Goal: Information Seeking & Learning: Check status

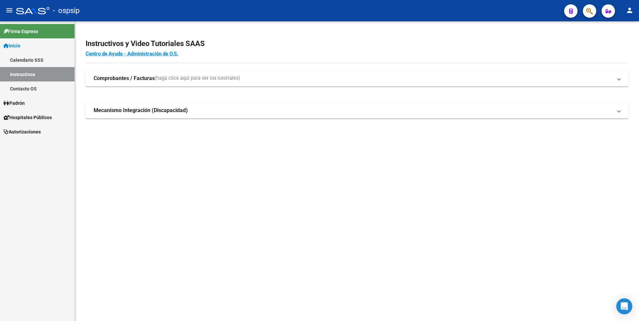
click at [591, 10] on icon "button" at bounding box center [589, 11] width 7 height 8
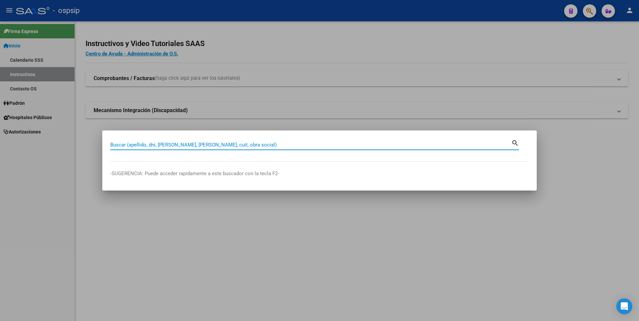
click at [231, 145] on input "Buscar (apellido, dni, [PERSON_NAME], [PERSON_NAME], cuit, obra social)" at bounding box center [310, 145] width 401 height 6
paste input "42204022"
type input "42204022"
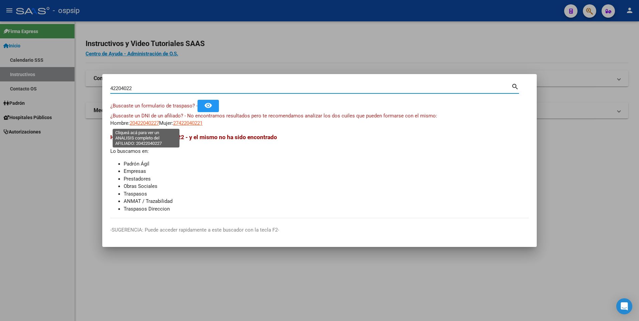
click at [145, 123] on span "20422040227" at bounding box center [144, 123] width 29 height 6
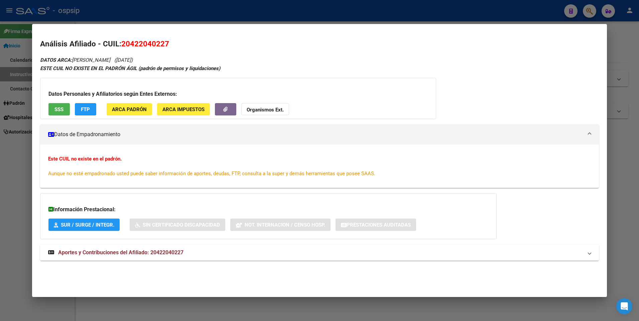
click at [144, 251] on span "Aportes y Contribuciones del Afiliado: 20422040227" at bounding box center [120, 253] width 125 height 6
click at [62, 108] on span "SSS" at bounding box center [58, 110] width 9 height 6
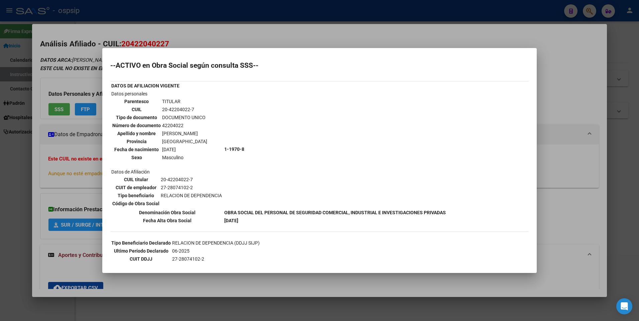
scroll to position [66, 0]
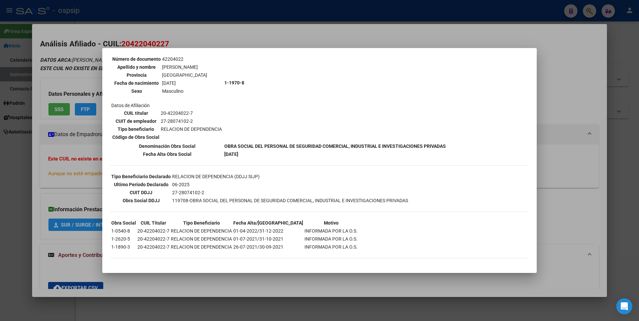
click at [58, 176] on div at bounding box center [319, 160] width 639 height 321
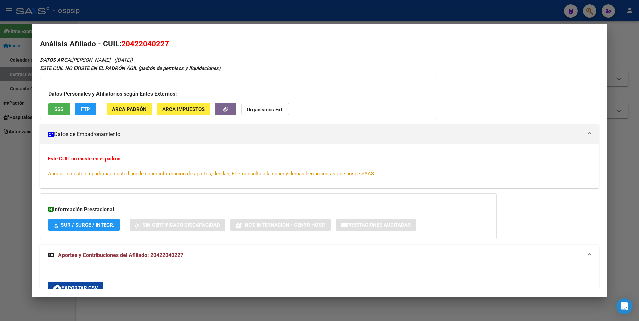
click at [173, 16] on div at bounding box center [319, 160] width 639 height 321
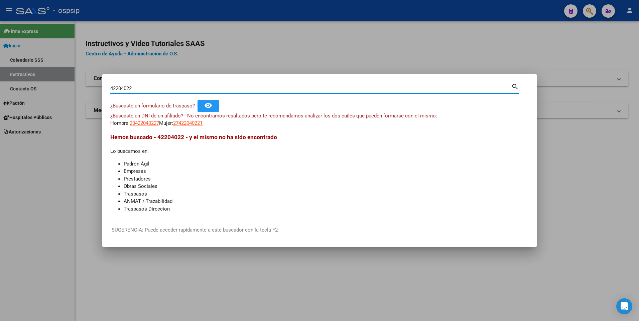
drag, startPoint x: 132, startPoint y: 88, endPoint x: 78, endPoint y: 90, distance: 54.5
click at [78, 90] on div "42204022 Buscar (apellido, dni, cuil, nro traspaso, cuit, obra social) search ¿…" at bounding box center [319, 160] width 639 height 321
click at [149, 122] on span "20422040227" at bounding box center [144, 123] width 29 height 6
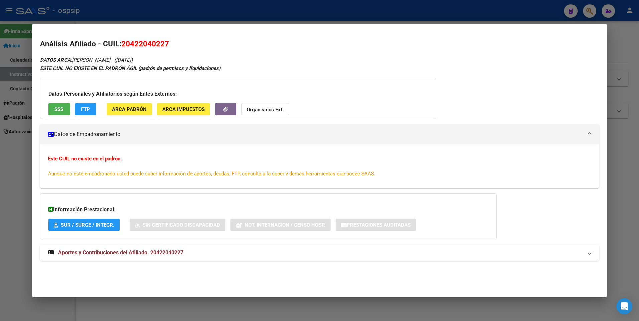
click at [149, 247] on mat-expansion-panel-header "Aportes y Contribuciones del Afiliado: 20422040227" at bounding box center [319, 253] width 559 height 16
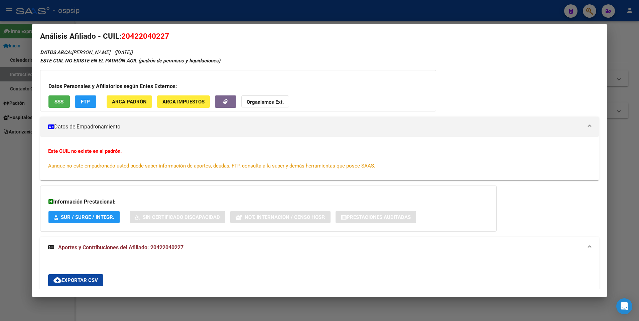
scroll to position [0, 0]
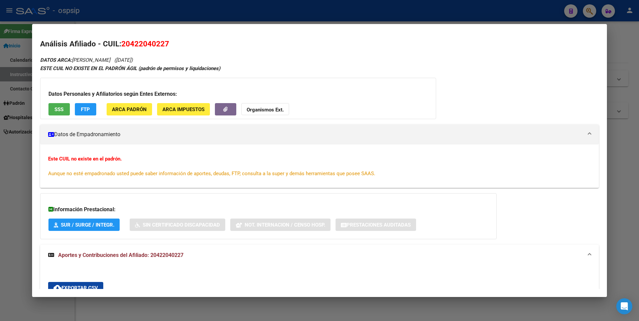
click at [11, 176] on div at bounding box center [319, 160] width 639 height 321
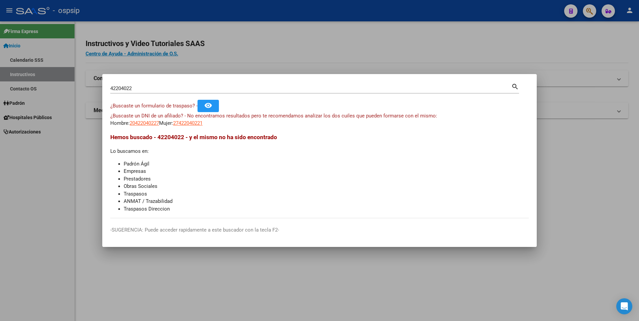
click at [138, 89] on input "42204022" at bounding box center [310, 89] width 401 height 6
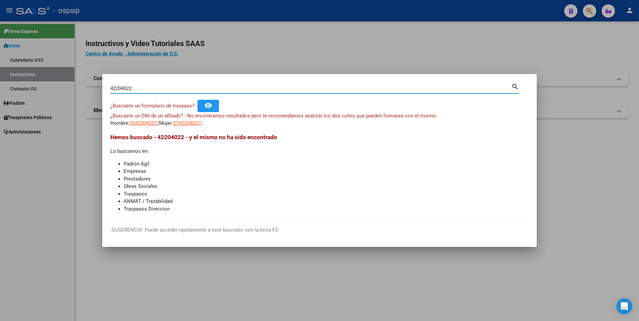
click at [138, 89] on input "42204022" at bounding box center [310, 89] width 401 height 6
paste input "18773787"
type input "18773787"
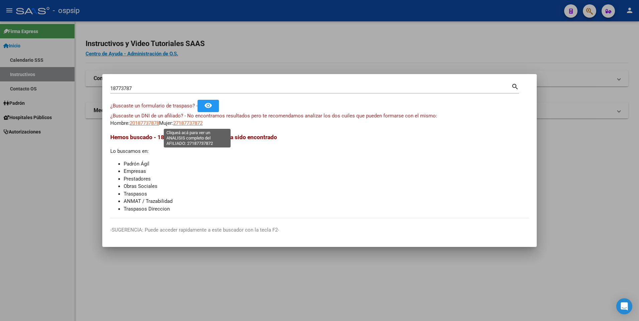
click at [202, 122] on span "27187737872" at bounding box center [187, 123] width 29 height 6
type textarea "27187737872"
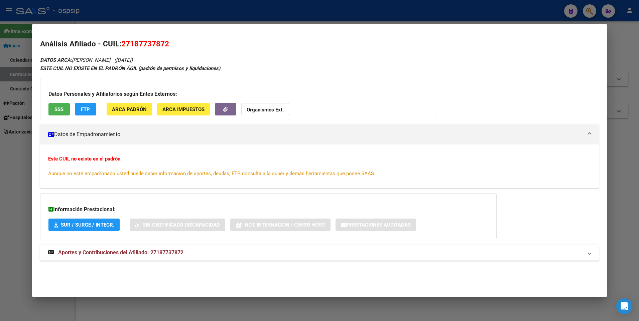
click at [60, 112] on span "SSS" at bounding box center [58, 110] width 9 height 6
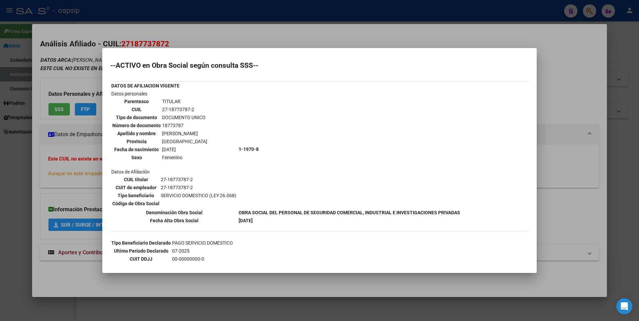
scroll to position [50, 0]
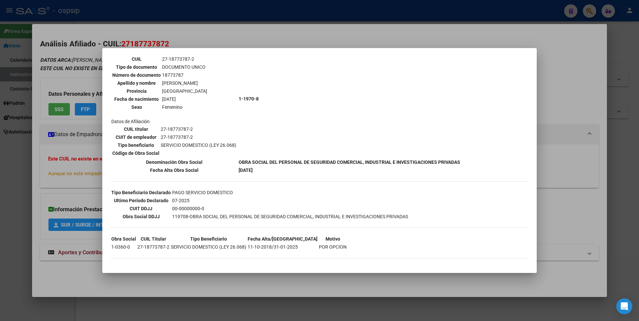
click at [83, 163] on div at bounding box center [319, 160] width 639 height 321
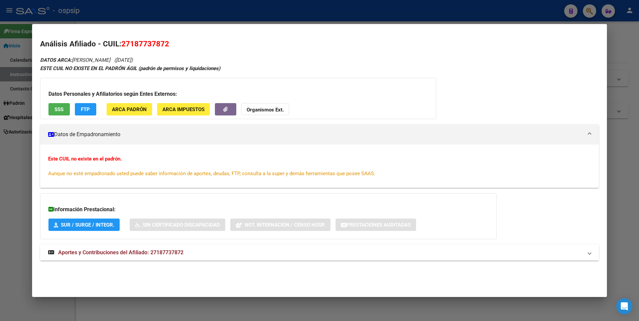
click at [97, 249] on strong "Aportes y Contribuciones del Afiliado: 27187737872" at bounding box center [115, 253] width 135 height 8
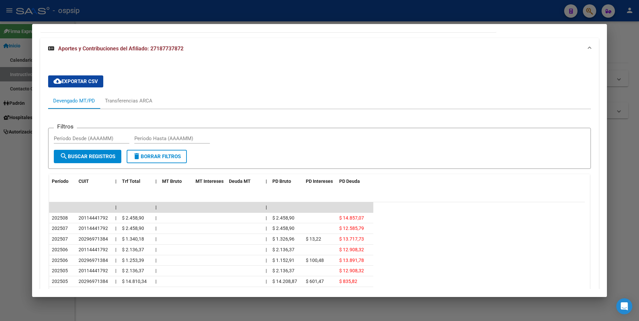
scroll to position [287, 0]
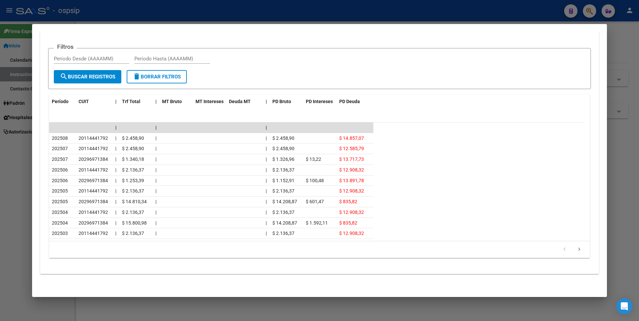
click at [18, 152] on div at bounding box center [319, 160] width 639 height 321
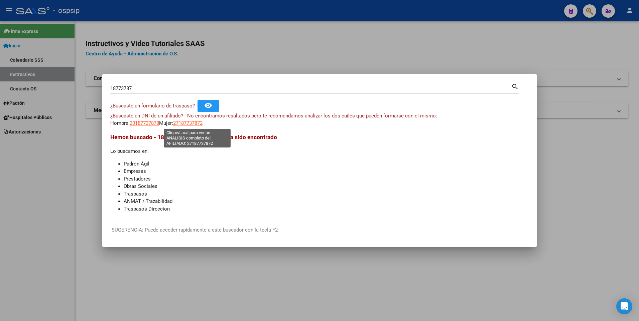
click at [197, 123] on span "27187737872" at bounding box center [187, 123] width 29 height 6
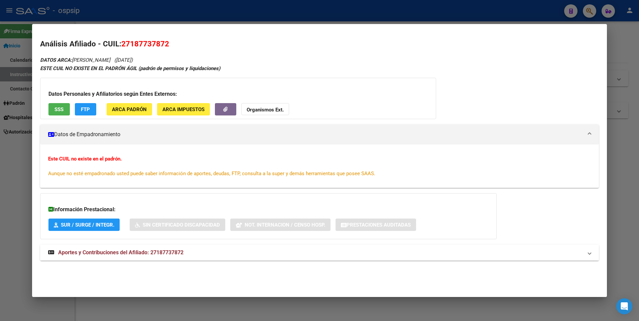
click at [146, 247] on mat-expansion-panel-header "Aportes y Contribuciones del Afiliado: 27187737872" at bounding box center [319, 253] width 559 height 16
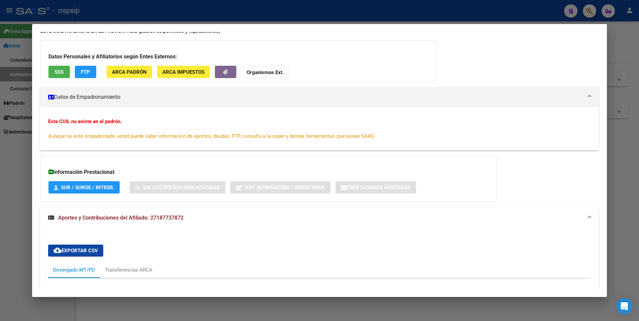
scroll to position [0, 0]
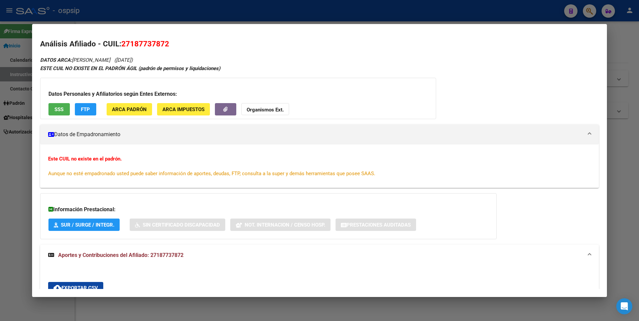
click at [299, 17] on div at bounding box center [319, 160] width 639 height 321
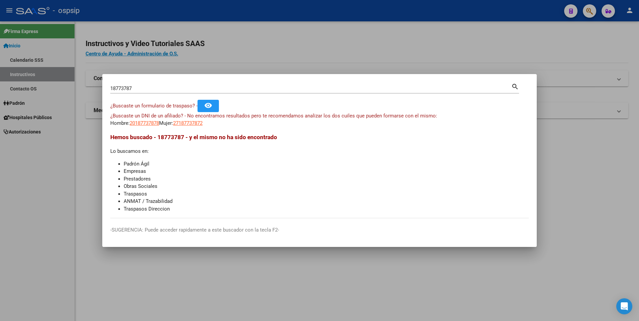
click at [227, 89] on input "18773787" at bounding box center [310, 89] width 401 height 6
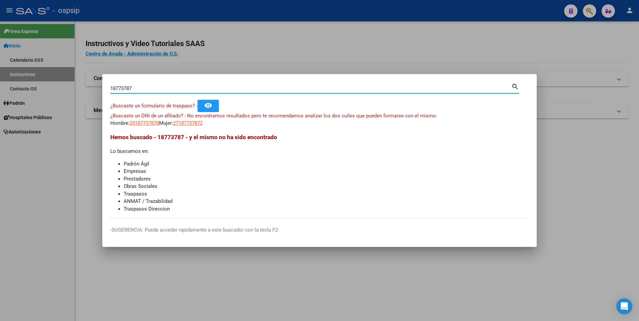
click at [227, 89] on input "18773787" at bounding box center [310, 89] width 401 height 6
paste input "32068774"
type input "32068774"
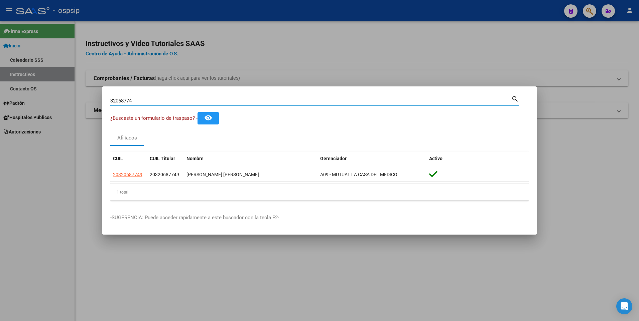
click at [226, 100] on input "32068774" at bounding box center [310, 101] width 401 height 6
paste input "23257726"
type input "23257726"
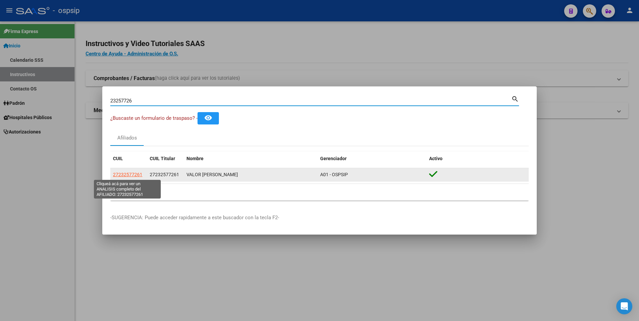
click at [128, 174] on span "27232577261" at bounding box center [127, 174] width 29 height 5
type textarea "27232577261"
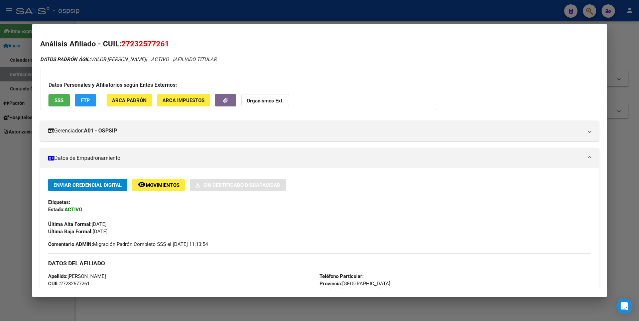
click at [64, 98] on button "SSS" at bounding box center [58, 100] width 21 height 12
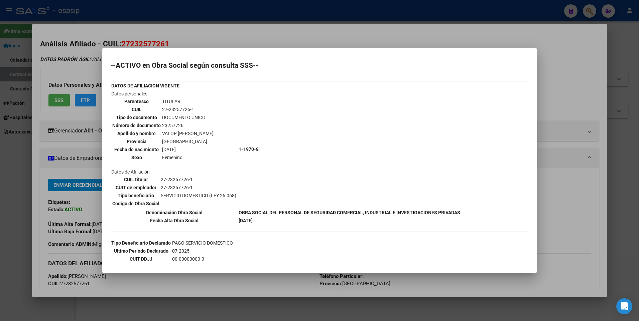
click at [222, 27] on div at bounding box center [319, 160] width 639 height 321
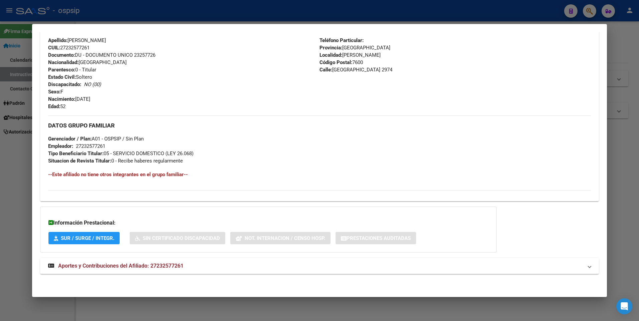
click at [131, 270] on strong "Aportes y Contribuciones del Afiliado: 27232577261" at bounding box center [115, 266] width 135 height 8
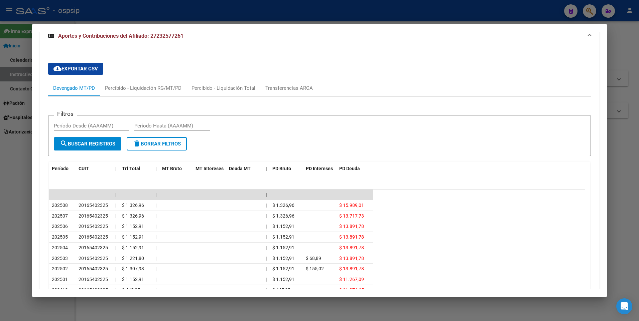
scroll to position [535, 0]
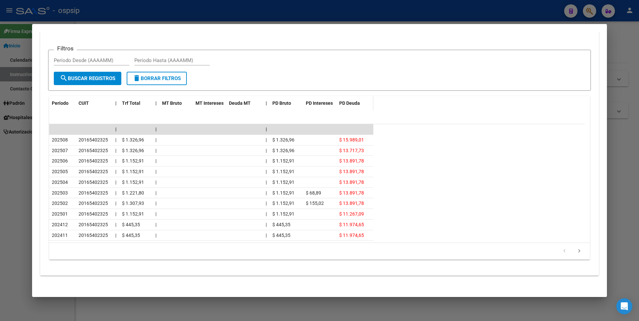
click at [354, 104] on span "PD Deuda" at bounding box center [349, 103] width 21 height 5
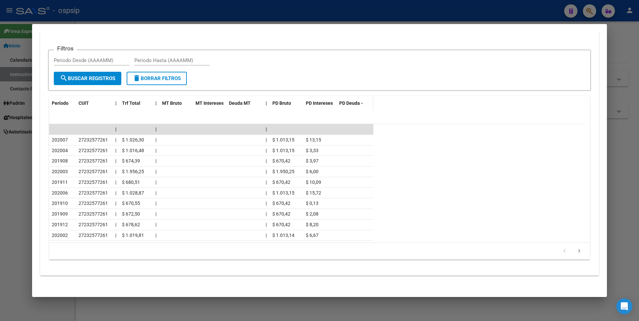
click at [359, 104] on span "PD Deuda" at bounding box center [349, 103] width 21 height 5
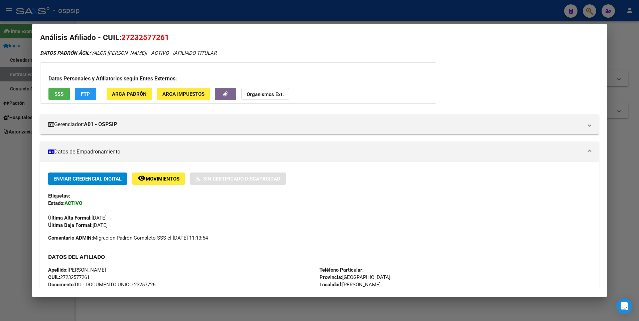
scroll to position [0, 0]
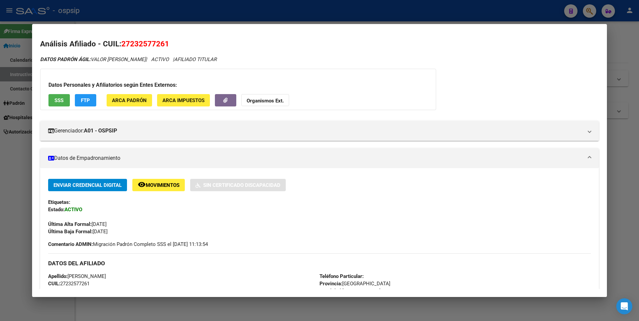
click at [57, 103] on span "SSS" at bounding box center [58, 101] width 9 height 6
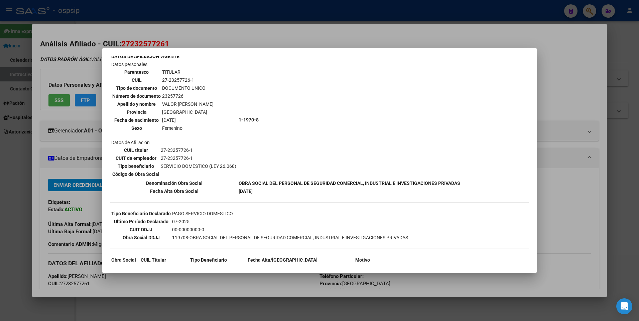
scroll to position [66, 0]
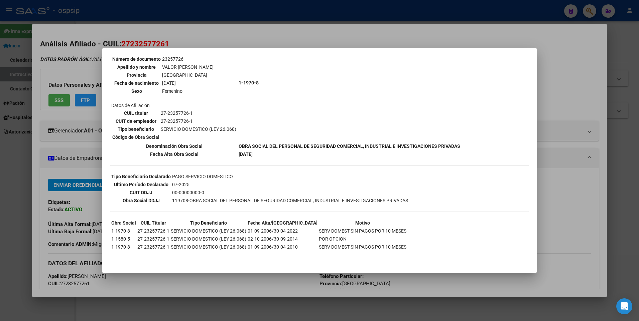
click at [82, 195] on div at bounding box center [319, 160] width 639 height 321
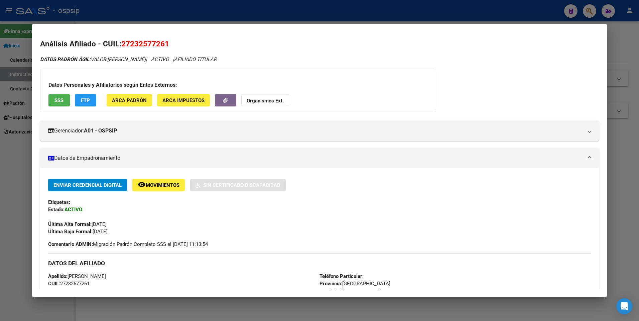
click at [17, 174] on div at bounding box center [319, 160] width 639 height 321
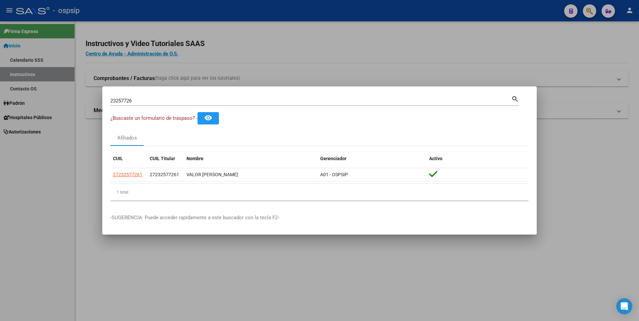
click at [161, 102] on input "23257726" at bounding box center [310, 101] width 401 height 6
click at [161, 100] on input "23257726" at bounding box center [310, 101] width 401 height 6
type input "2"
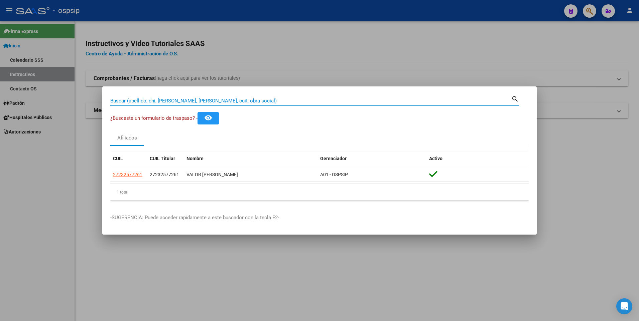
paste input "39042609"
type input "39042609"
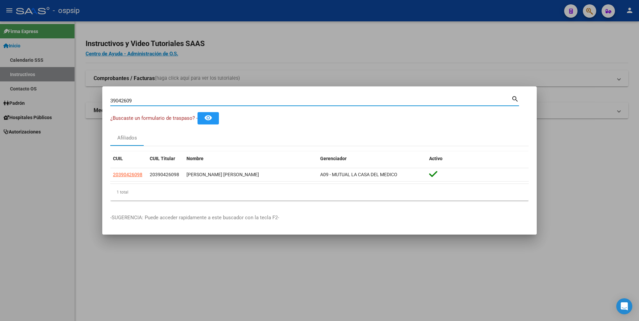
click at [149, 100] on input "39042609" at bounding box center [310, 101] width 401 height 6
click at [145, 101] on input "39042609" at bounding box center [310, 101] width 401 height 6
drag, startPoint x: 129, startPoint y: 100, endPoint x: 80, endPoint y: 97, distance: 48.6
click at [80, 97] on div "39042609 Buscar (apellido, dni, cuil, nro traspaso, cuit, obra social) search ¿…" at bounding box center [319, 160] width 639 height 321
click at [232, 104] on div "39042609 Buscar (apellido, dni, [PERSON_NAME], [PERSON_NAME], cuit, obra social)" at bounding box center [310, 101] width 401 height 10
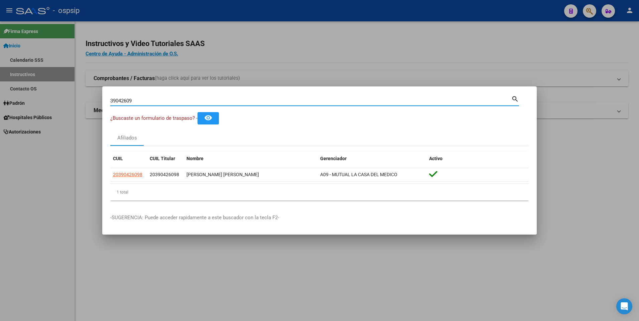
click at [231, 102] on input "39042609" at bounding box center [310, 101] width 401 height 6
paste input "37802543"
type input "37802543"
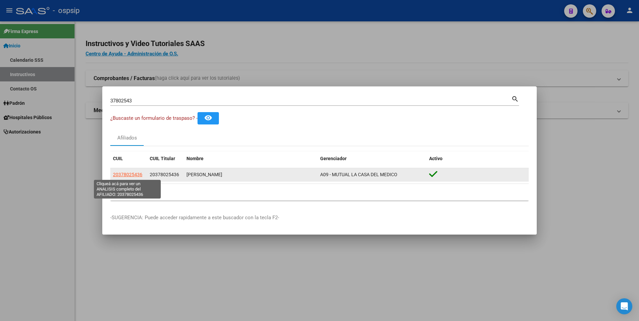
click at [127, 174] on span "20378025436" at bounding box center [127, 174] width 29 height 5
type textarea "20378025436"
